Goal: Task Accomplishment & Management: Manage account settings

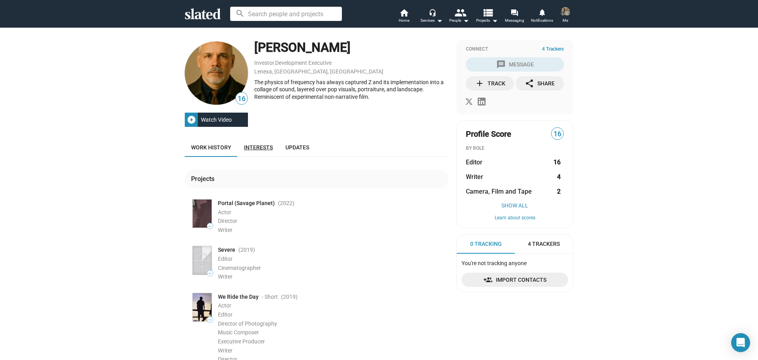
click at [256, 145] on span "Interests" at bounding box center [258, 147] width 29 height 6
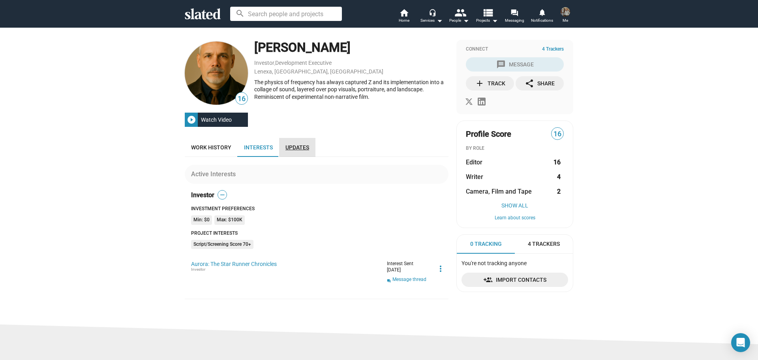
click at [286, 145] on span "Updates" at bounding box center [298, 147] width 24 height 6
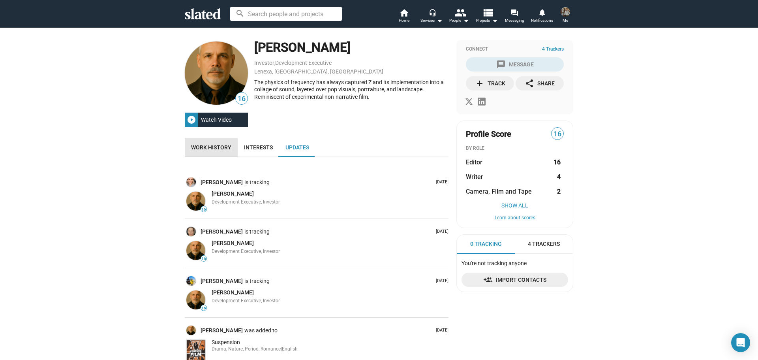
click at [219, 144] on span "Work history" at bounding box center [211, 147] width 40 height 6
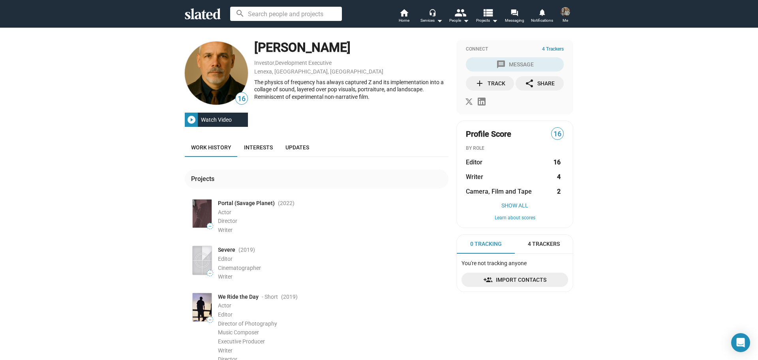
drag, startPoint x: 341, startPoint y: 49, endPoint x: 253, endPoint y: 55, distance: 87.9
click at [254, 55] on div "[PERSON_NAME]" at bounding box center [351, 47] width 194 height 17
copy div "[PERSON_NAME]"
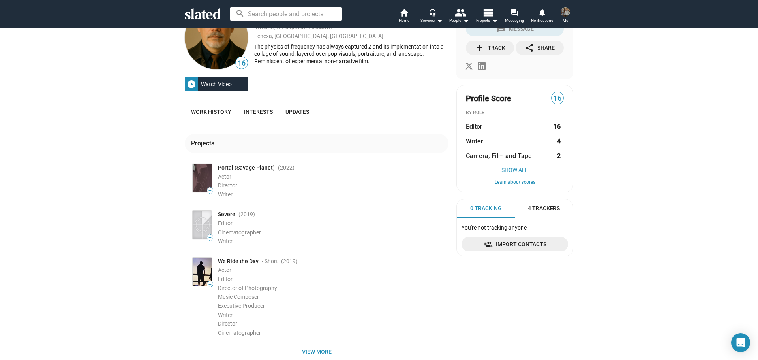
scroll to position [119, 0]
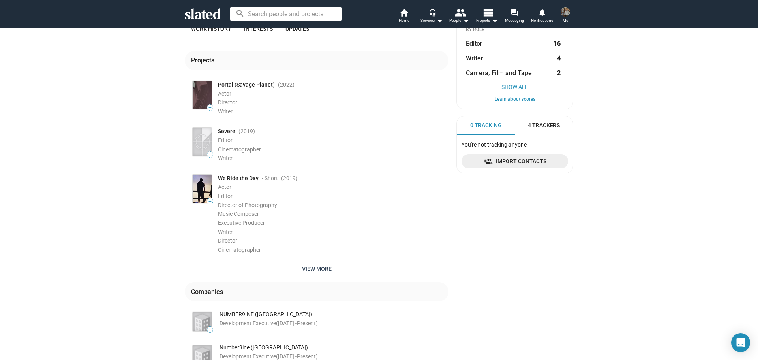
click at [316, 266] on span "View more" at bounding box center [316, 268] width 251 height 14
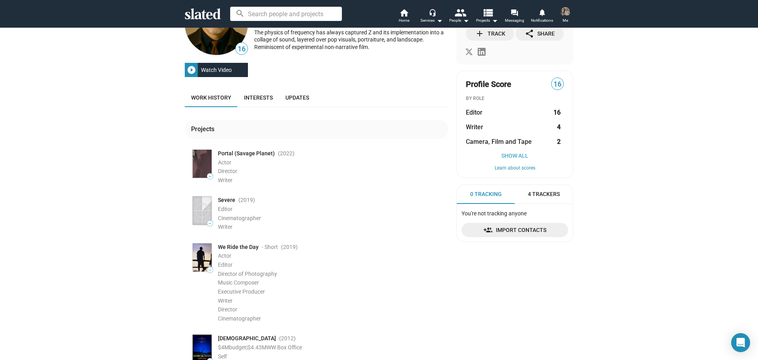
scroll to position [0, 0]
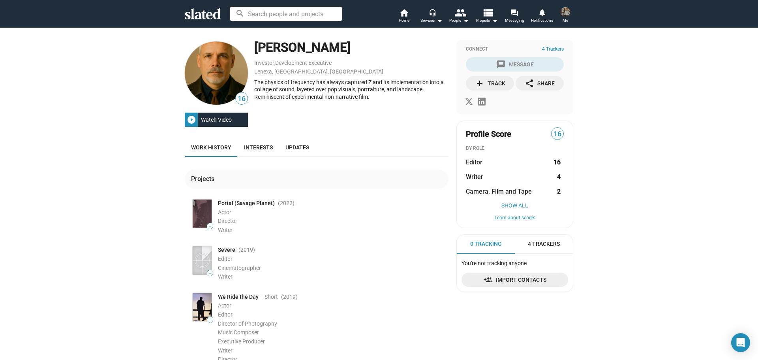
click at [292, 145] on span "Updates" at bounding box center [298, 147] width 24 height 6
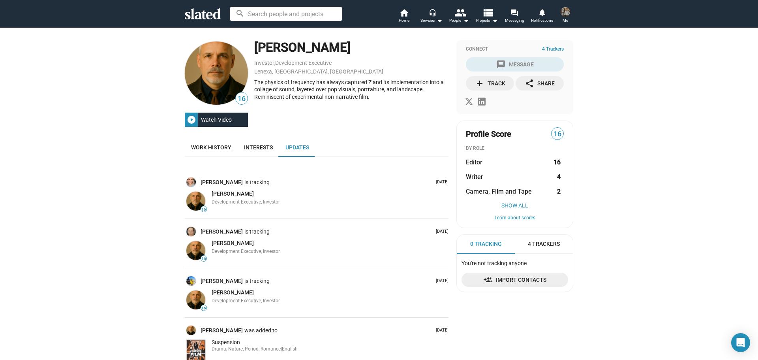
click at [211, 145] on span "Work history" at bounding box center [211, 147] width 40 height 6
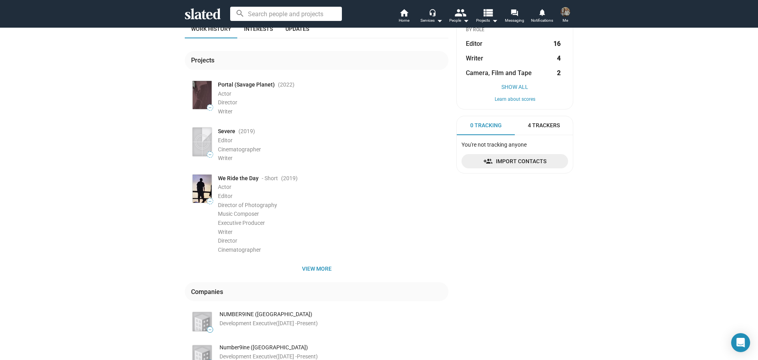
scroll to position [158, 0]
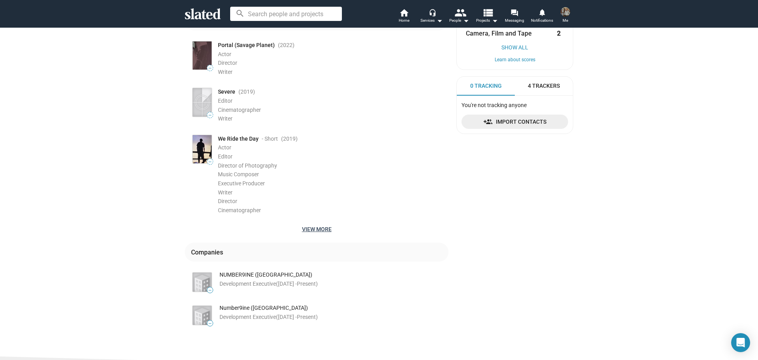
click at [314, 225] on span "View more" at bounding box center [316, 229] width 251 height 14
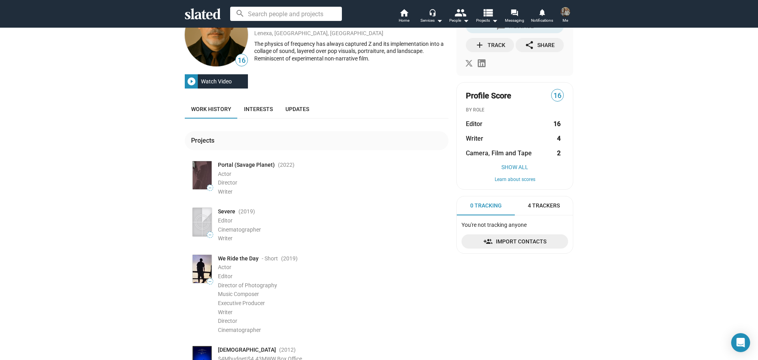
scroll to position [0, 0]
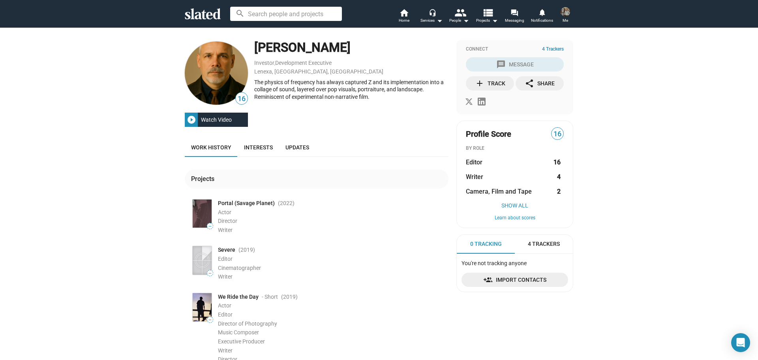
click at [496, 84] on div "add Track" at bounding box center [490, 83] width 30 height 14
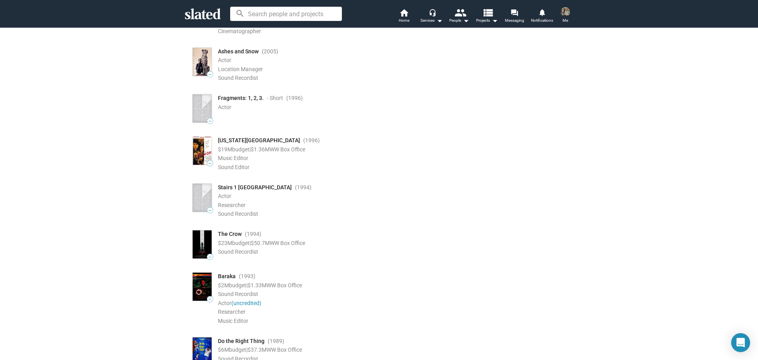
scroll to position [553, 0]
